Goal: Information Seeking & Learning: Learn about a topic

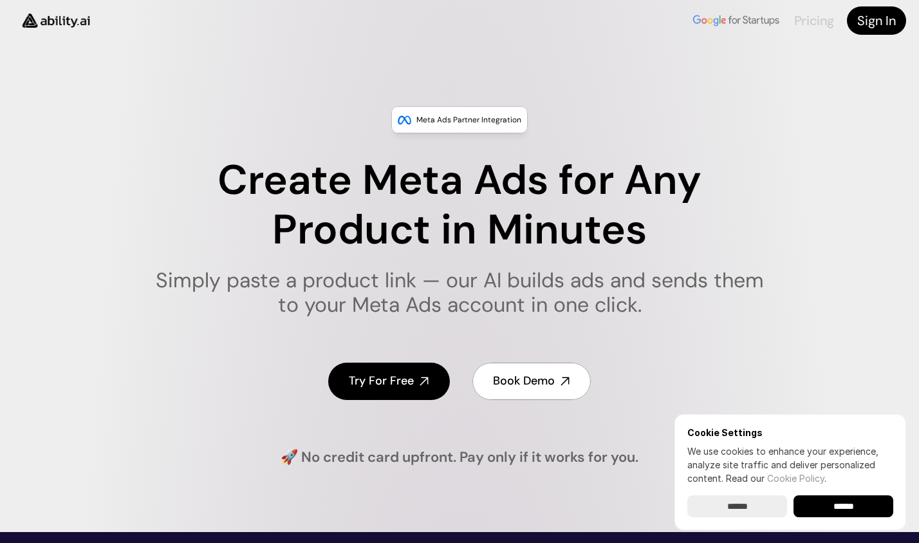
click at [803, 21] on link "Pricing" at bounding box center [814, 20] width 40 height 17
click at [810, 19] on link "Pricing" at bounding box center [814, 20] width 40 height 17
click at [827, 508] on input "******" at bounding box center [844, 506] width 100 height 22
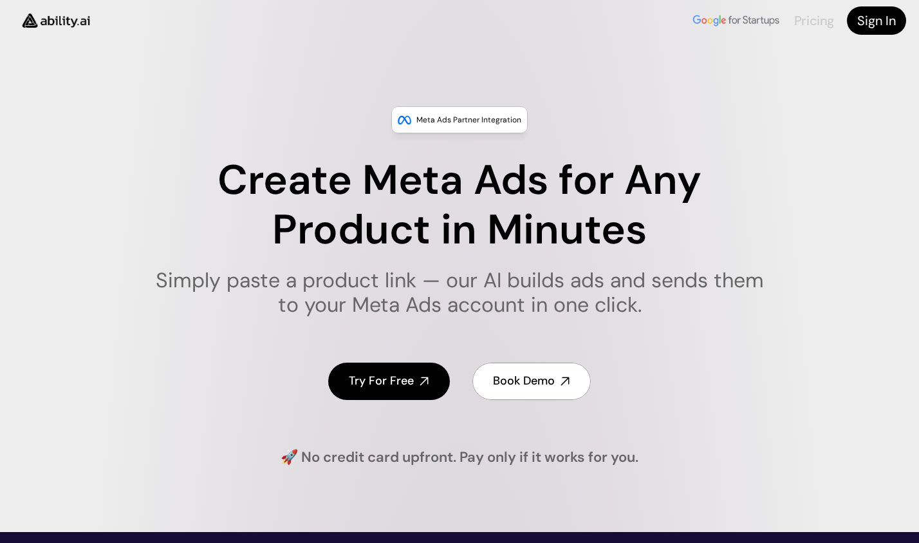
click at [804, 22] on link "Pricing" at bounding box center [814, 20] width 40 height 17
click at [812, 109] on div "Meta Ads Partner Integration Create Meta Ads for Any Product in Minutes Simply …" at bounding box center [459, 286] width 919 height 361
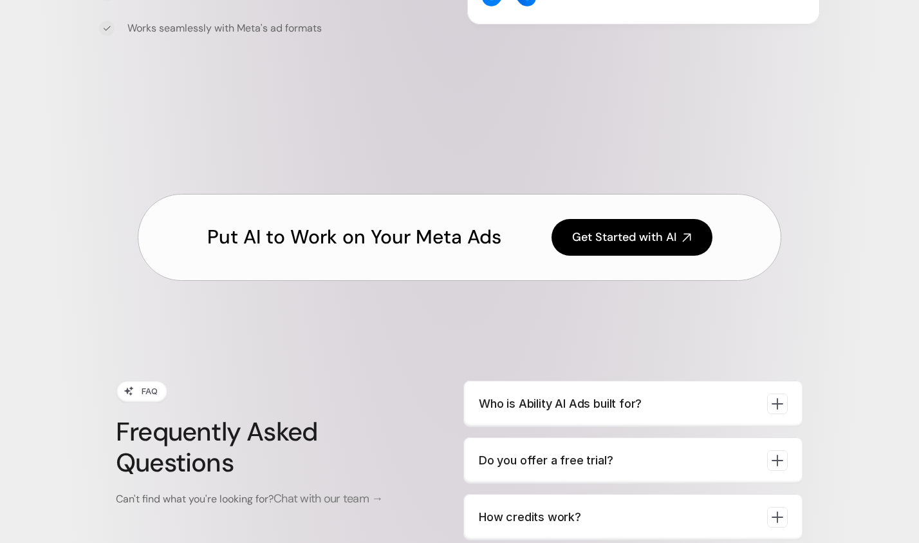
scroll to position [4764, 0]
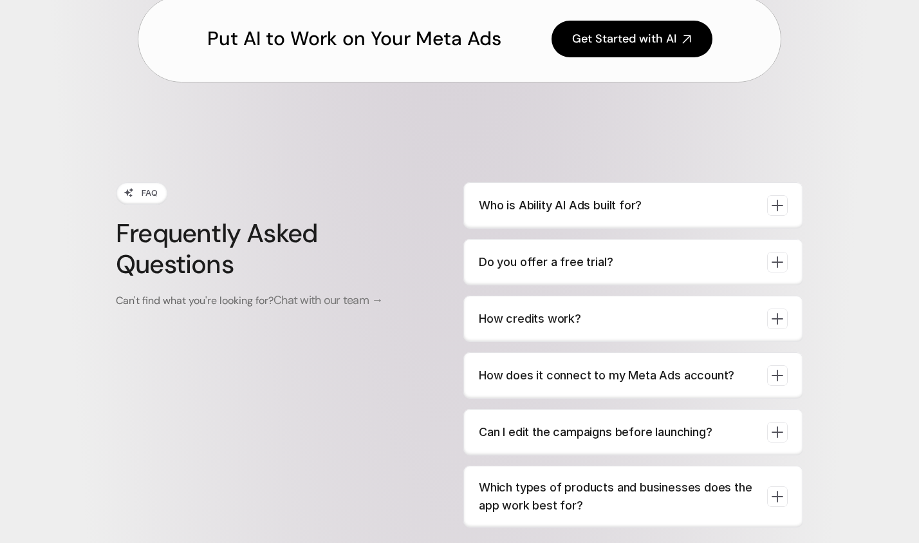
click at [619, 254] on p "Do you offer a free trial?" at bounding box center [618, 262] width 278 height 18
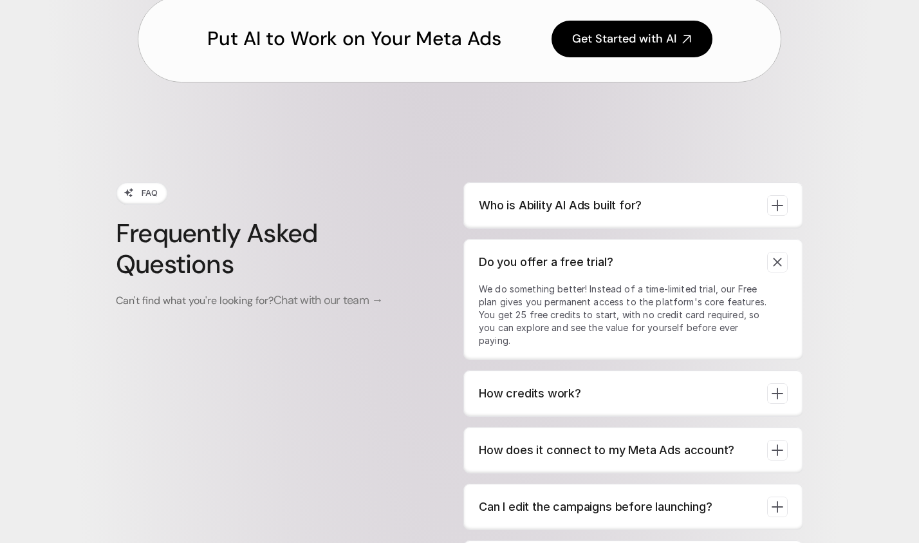
click at [616, 254] on p "Do you offer a free trial?" at bounding box center [618, 262] width 278 height 18
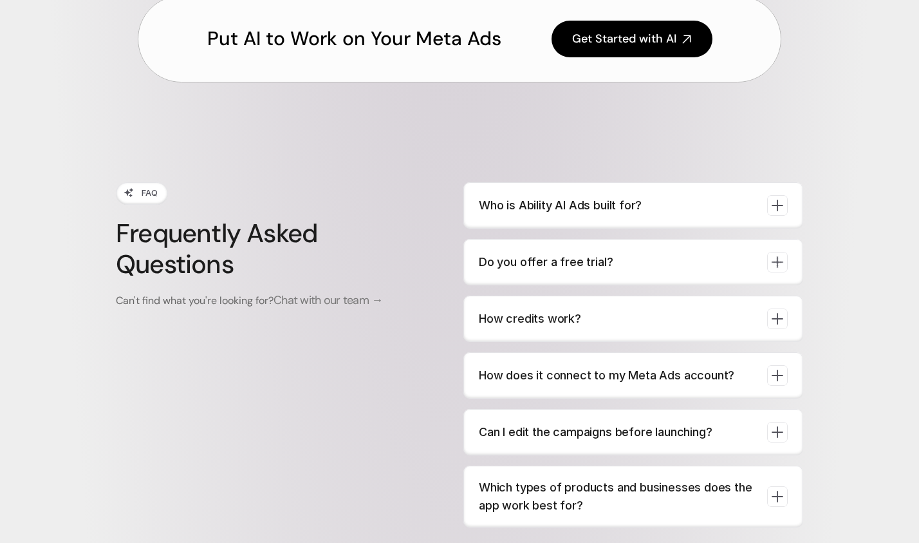
click at [568, 319] on p "How credits work?" at bounding box center [618, 319] width 278 height 18
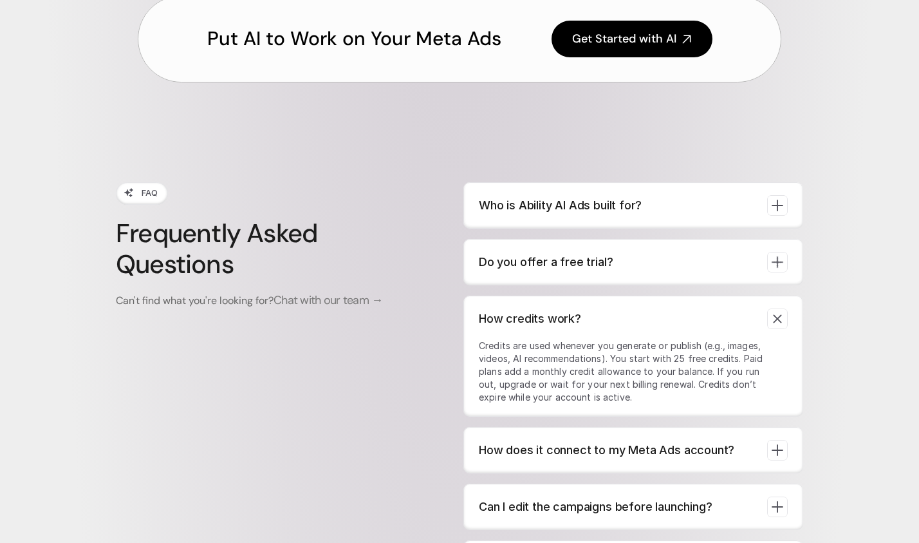
click at [567, 319] on p "How credits work?" at bounding box center [618, 319] width 278 height 18
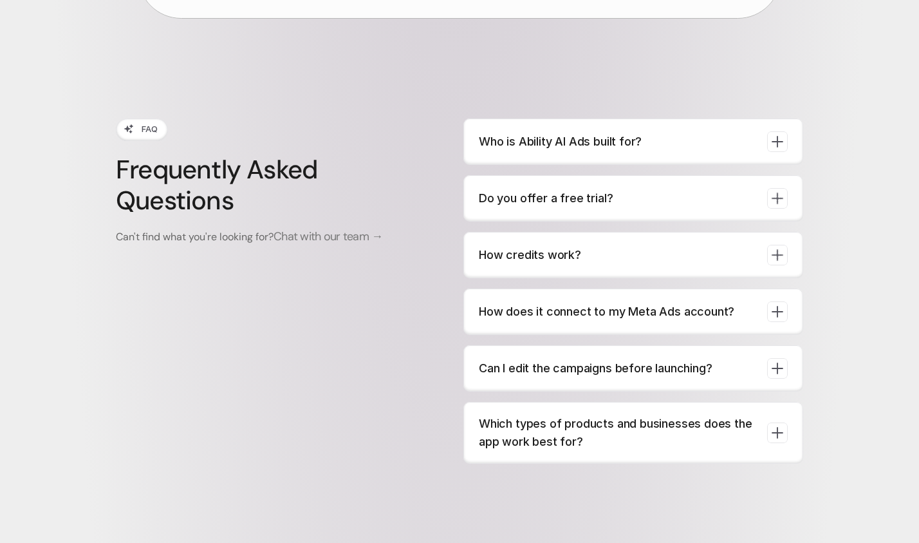
scroll to position [4828, 0]
click at [567, 312] on p "How does it connect to my Meta Ads account?" at bounding box center [618, 311] width 278 height 18
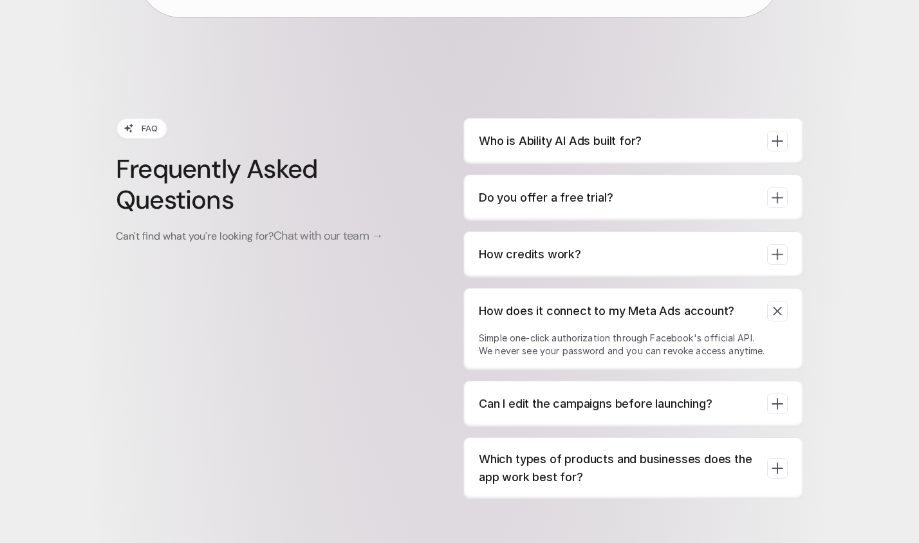
click at [568, 312] on p "How does it connect to my Meta Ads account?" at bounding box center [618, 311] width 278 height 18
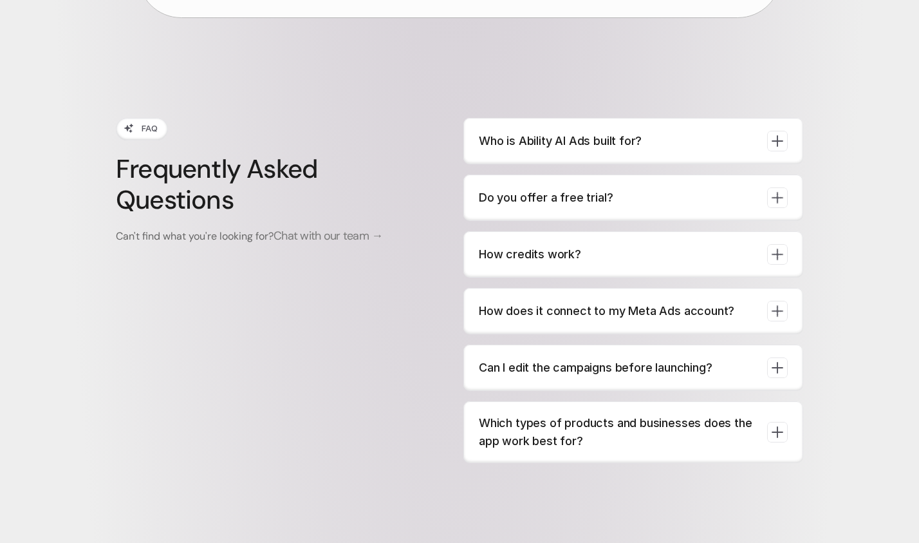
click at [572, 409] on div "Which types of products and businesses does the app work best for?" at bounding box center [634, 432] width 340 height 62
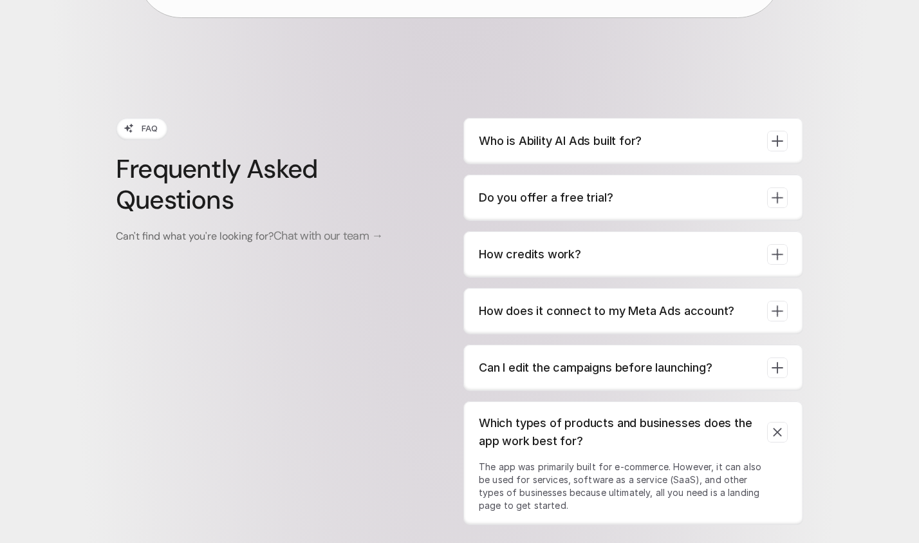
click at [570, 433] on p "Which types of products and businesses does the app work best for?" at bounding box center [618, 432] width 278 height 36
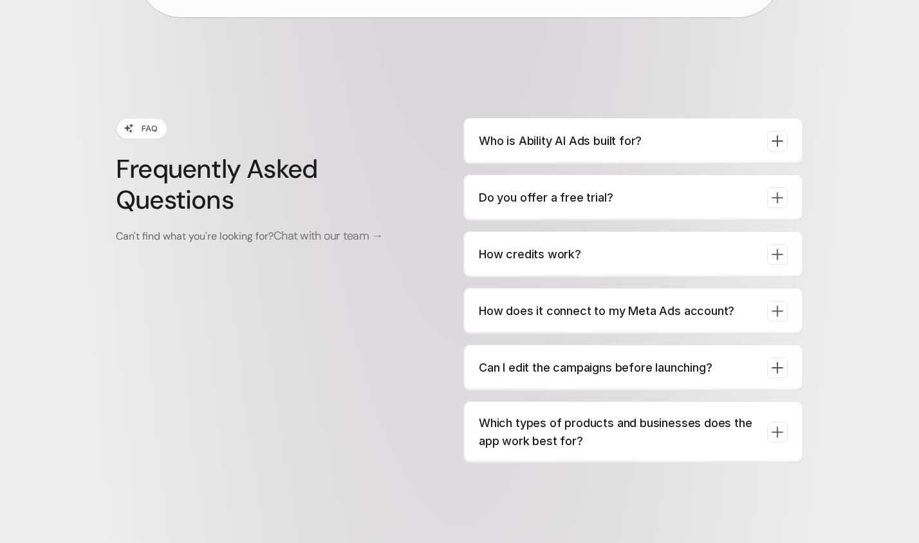
click at [556, 142] on p "Who is Ability AI Ads built for?" at bounding box center [618, 141] width 278 height 18
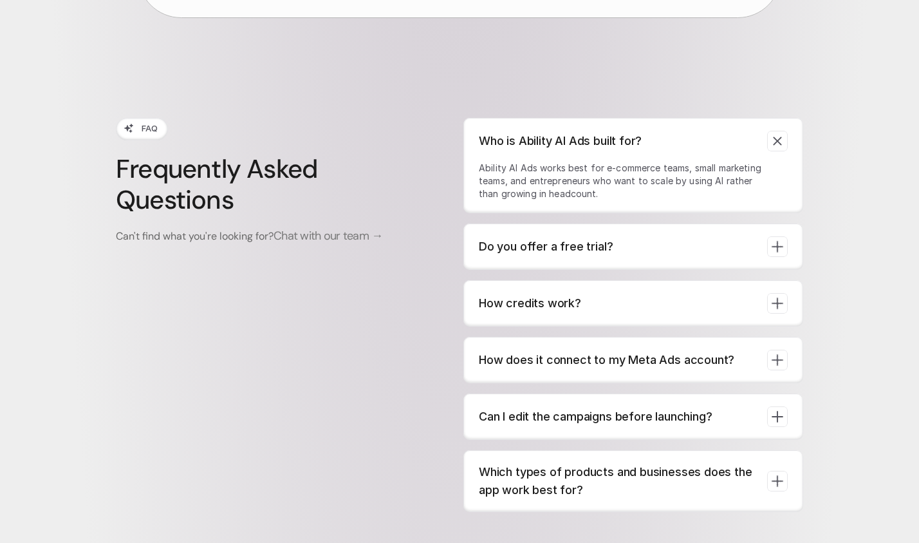
click at [554, 142] on p "Who is Ability AI Ads built for?" at bounding box center [618, 141] width 278 height 18
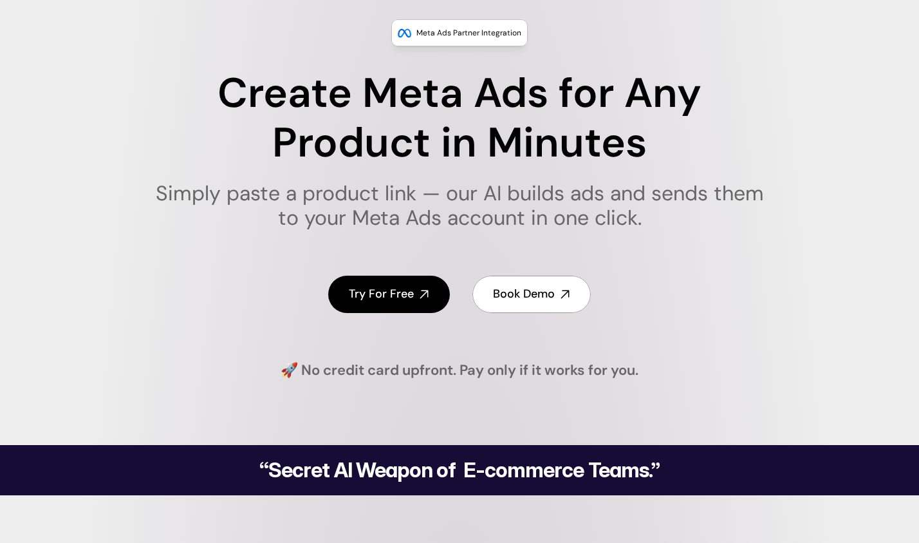
scroll to position [0, 0]
